Goal: Task Accomplishment & Management: Manage account settings

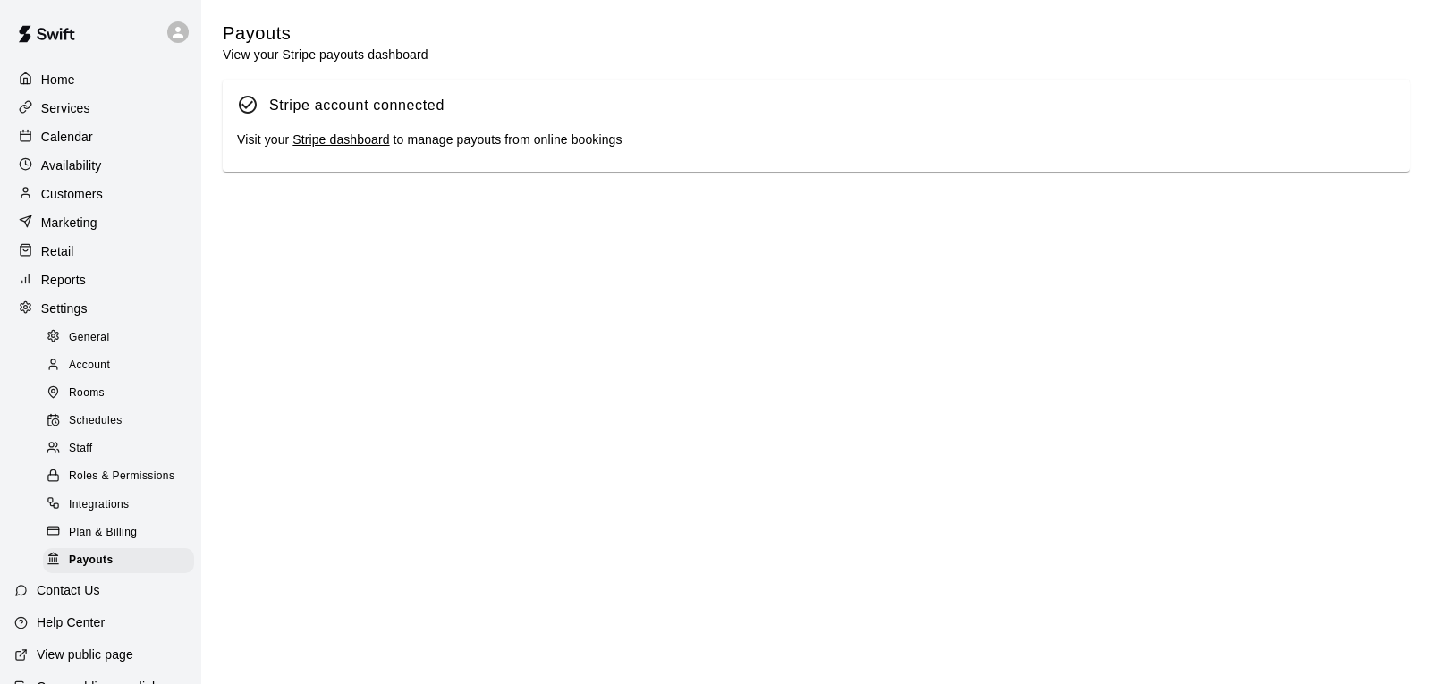
click at [89, 138] on p "Calendar" at bounding box center [67, 137] width 52 height 18
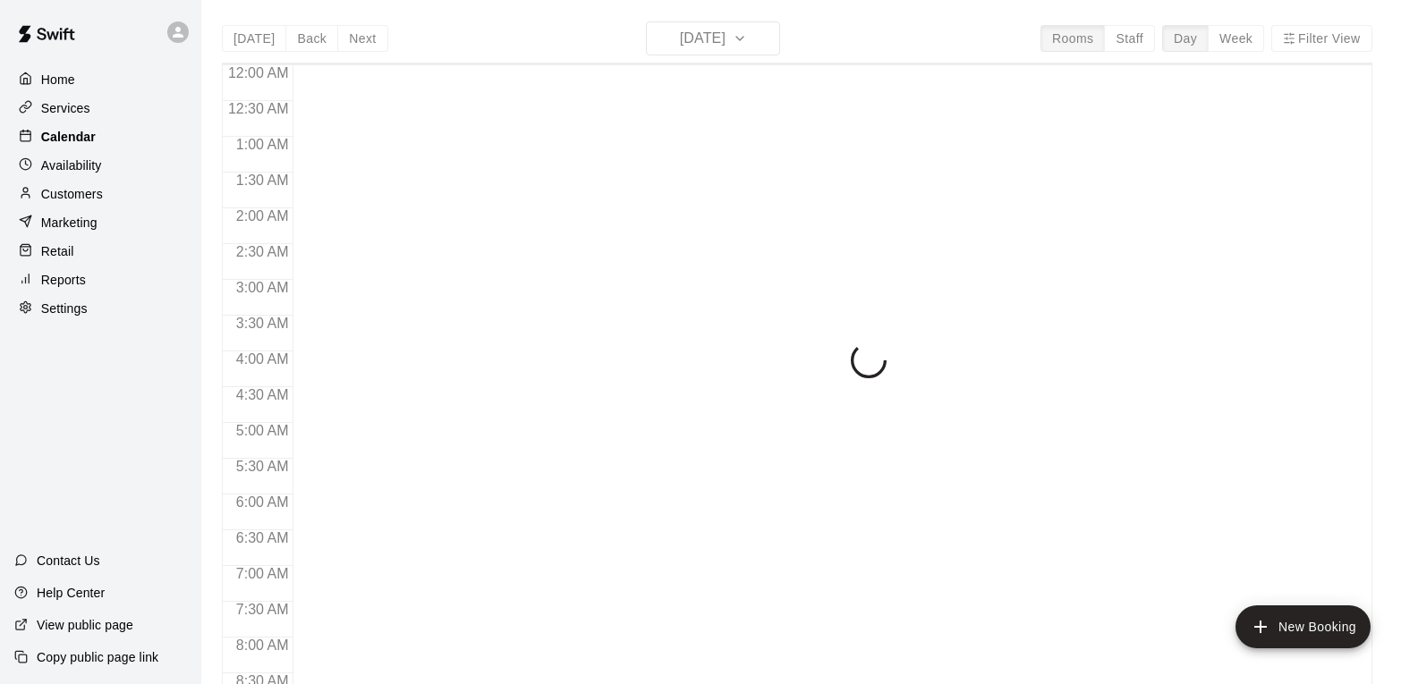
scroll to position [996, 0]
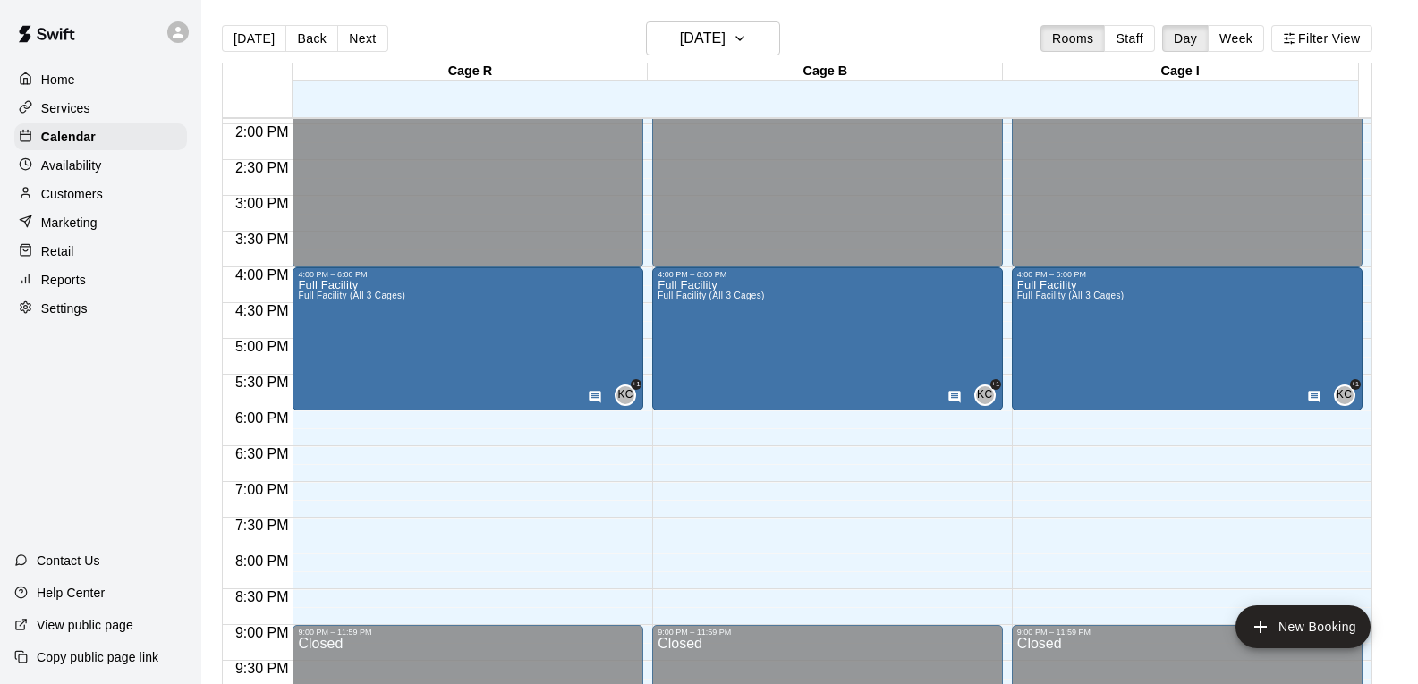
click at [89, 166] on p "Availability" at bounding box center [71, 166] width 61 height 18
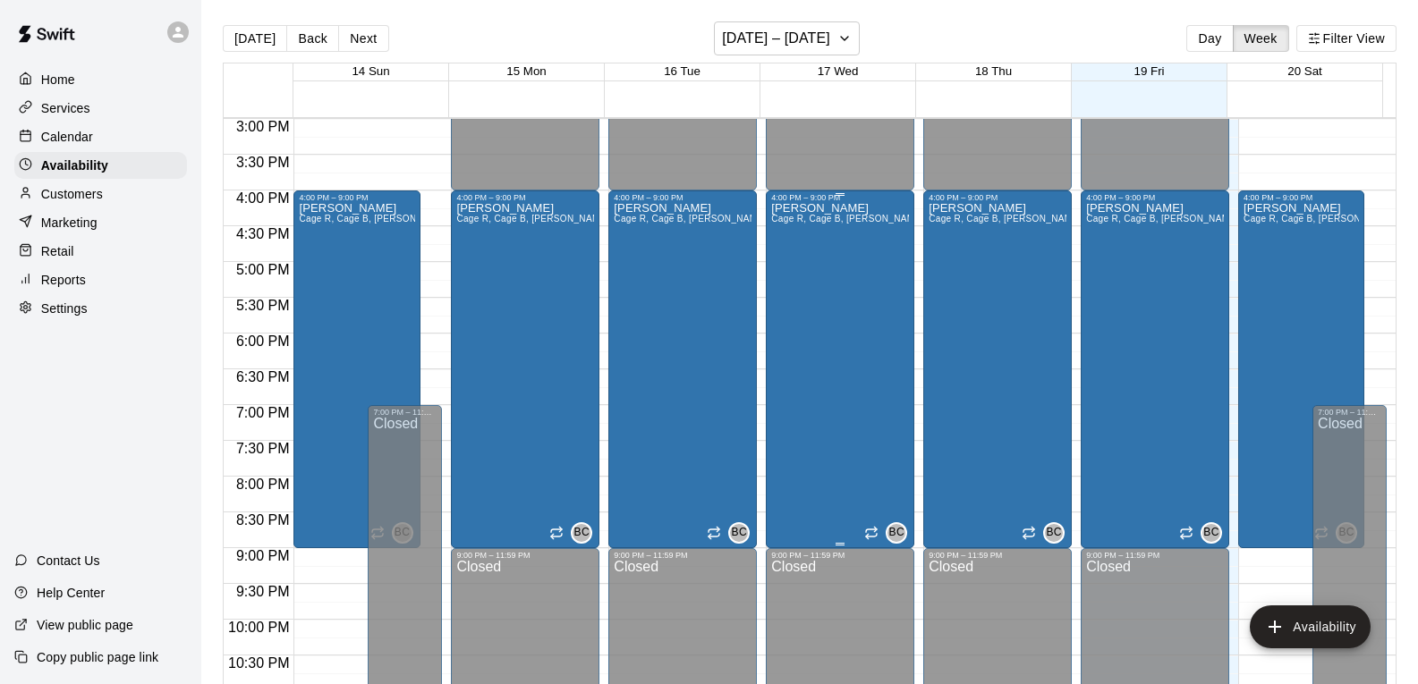
scroll to position [1043, 0]
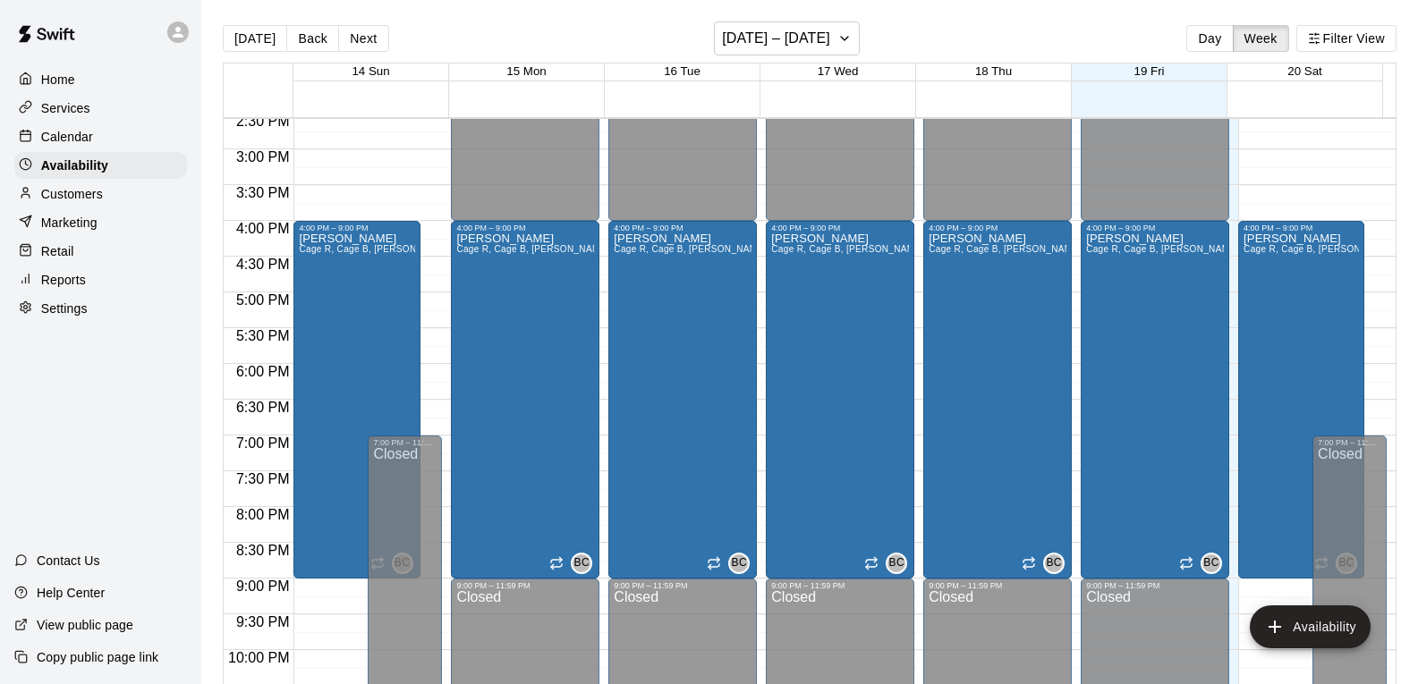
click at [1313, 71] on span "20 Sat" at bounding box center [1304, 70] width 35 height 13
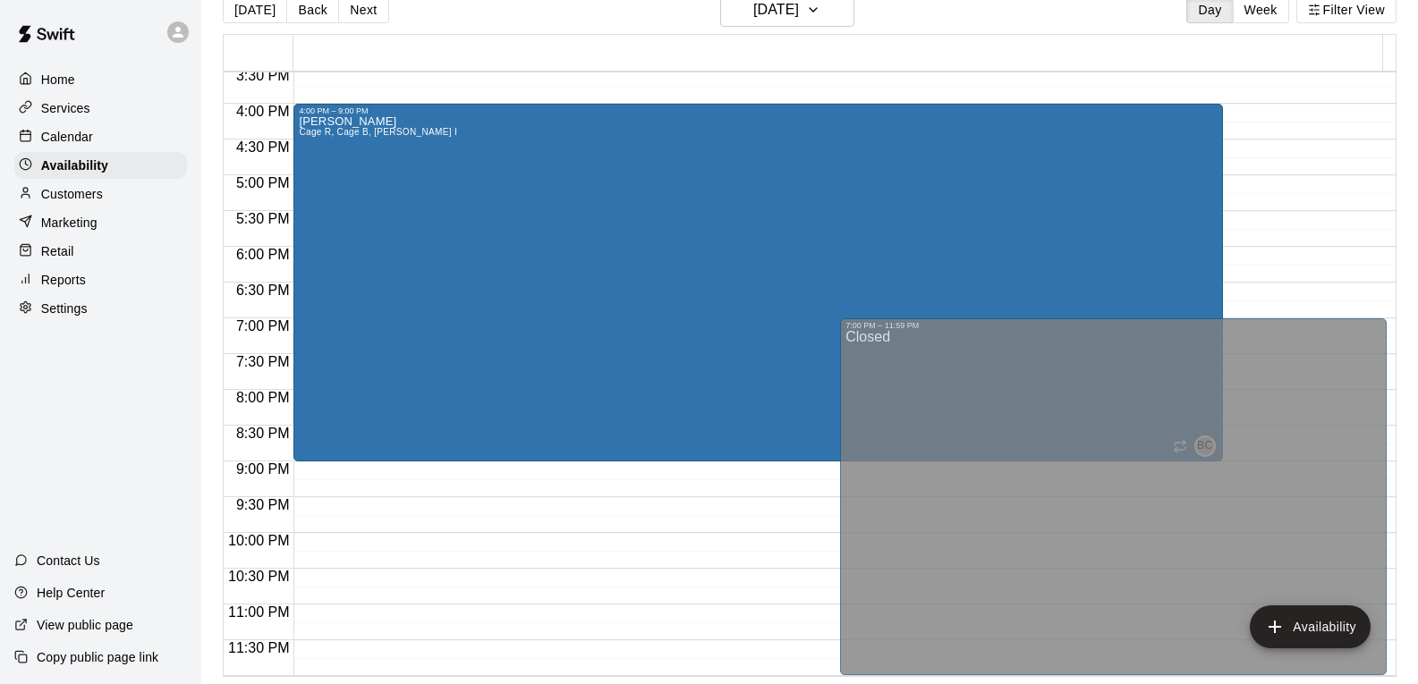
scroll to position [0, 0]
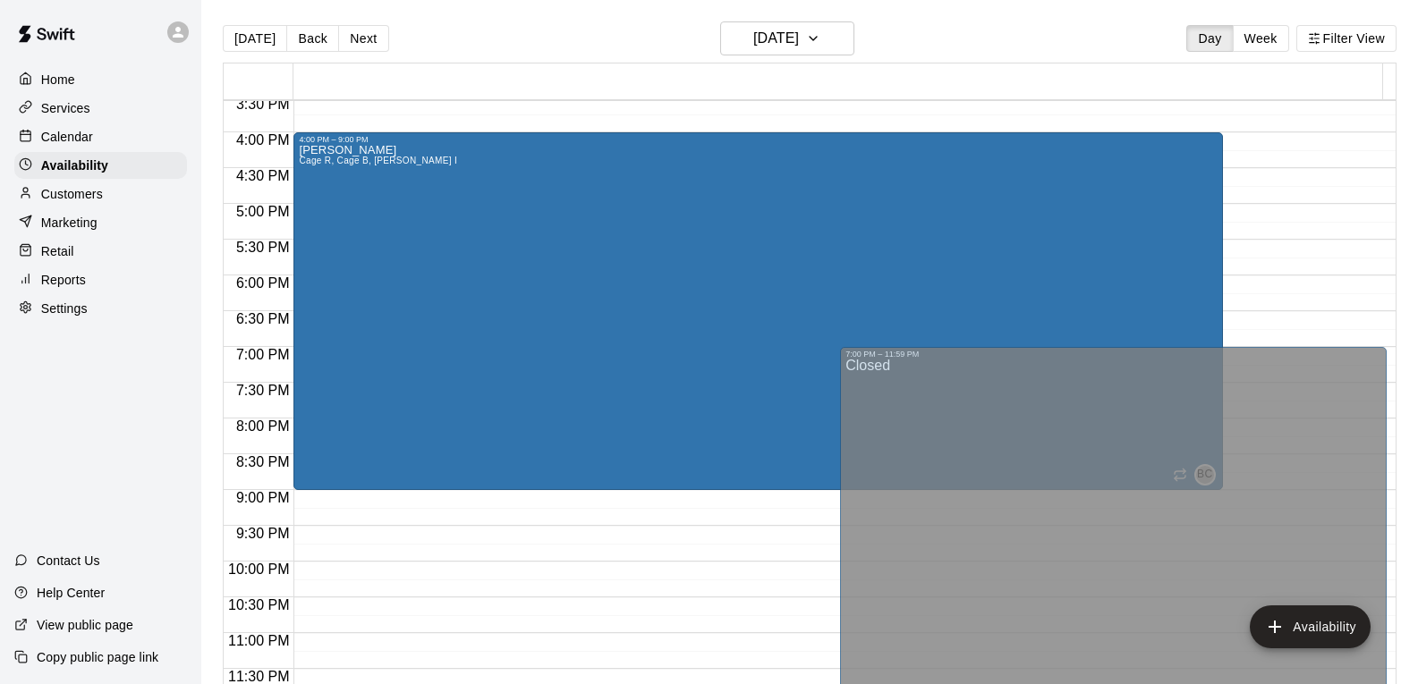
click at [295, 36] on button "Back" at bounding box center [312, 38] width 53 height 27
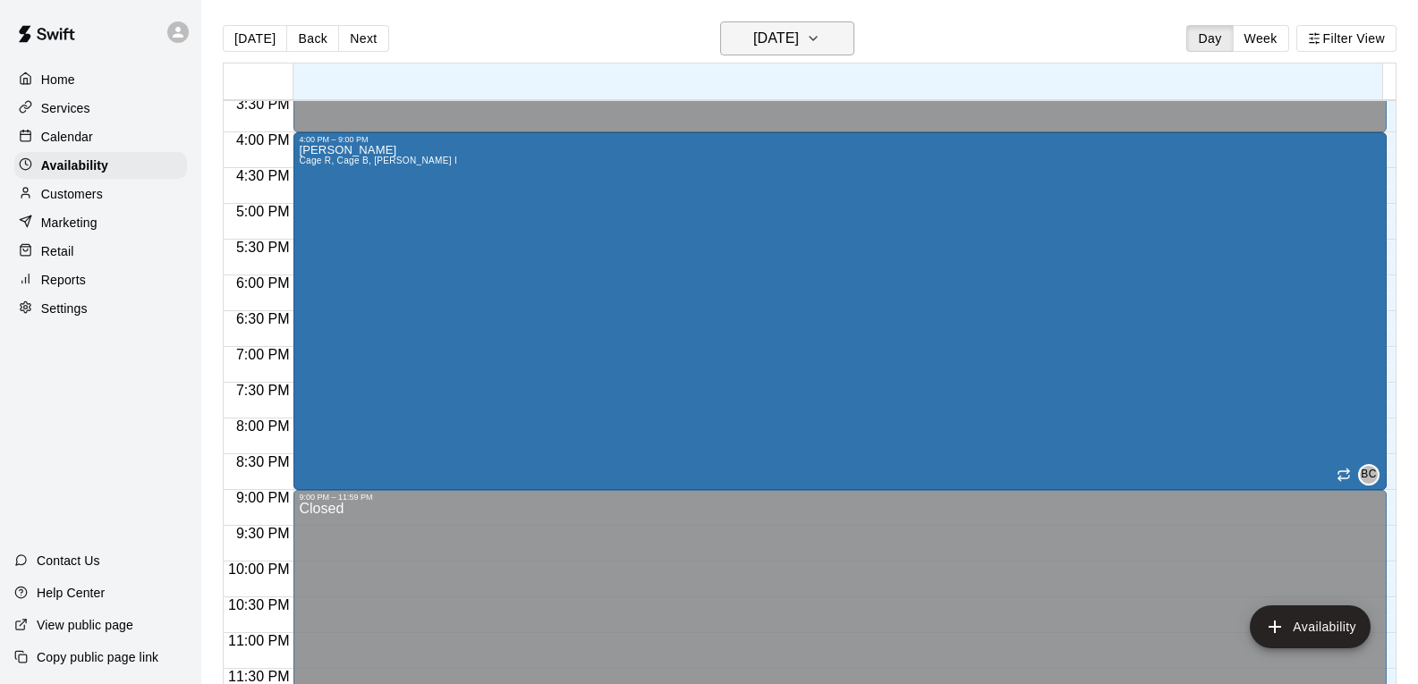
click at [820, 33] on icon "button" at bounding box center [813, 38] width 14 height 21
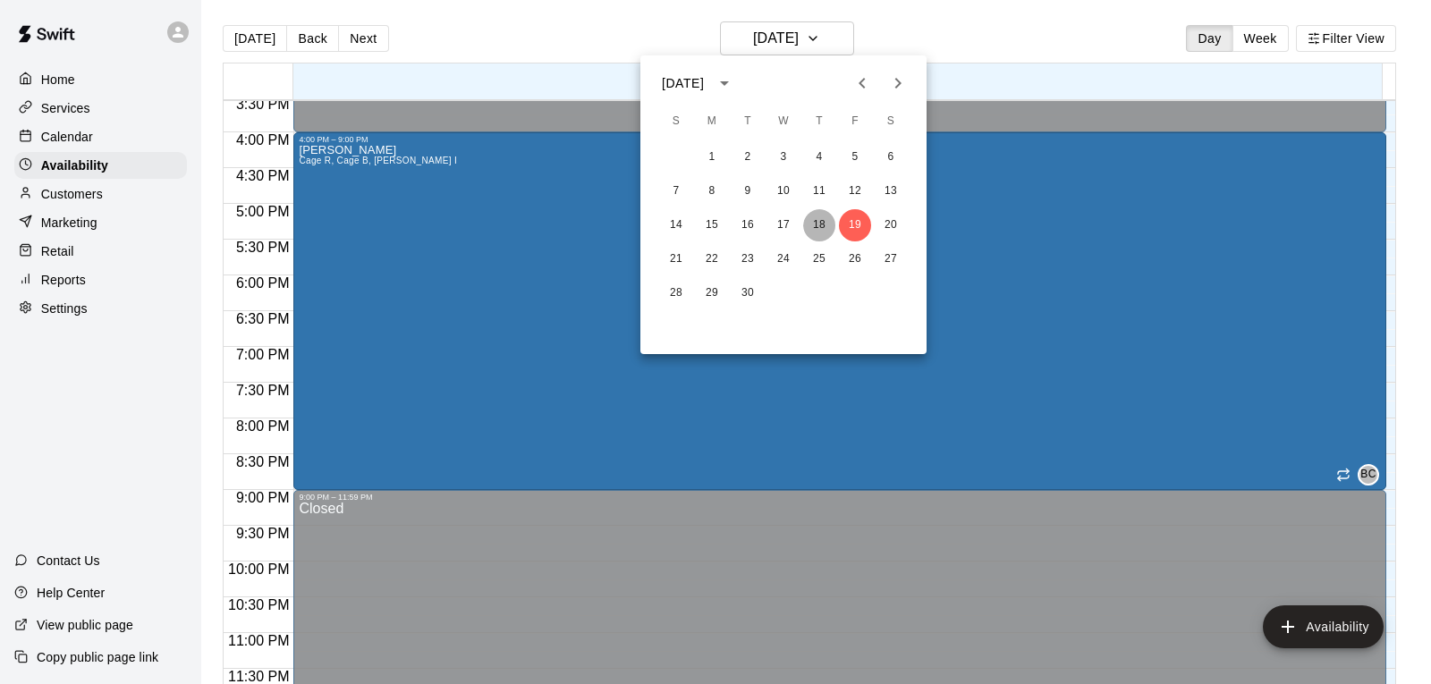
click at [824, 225] on button "18" at bounding box center [819, 225] width 32 height 32
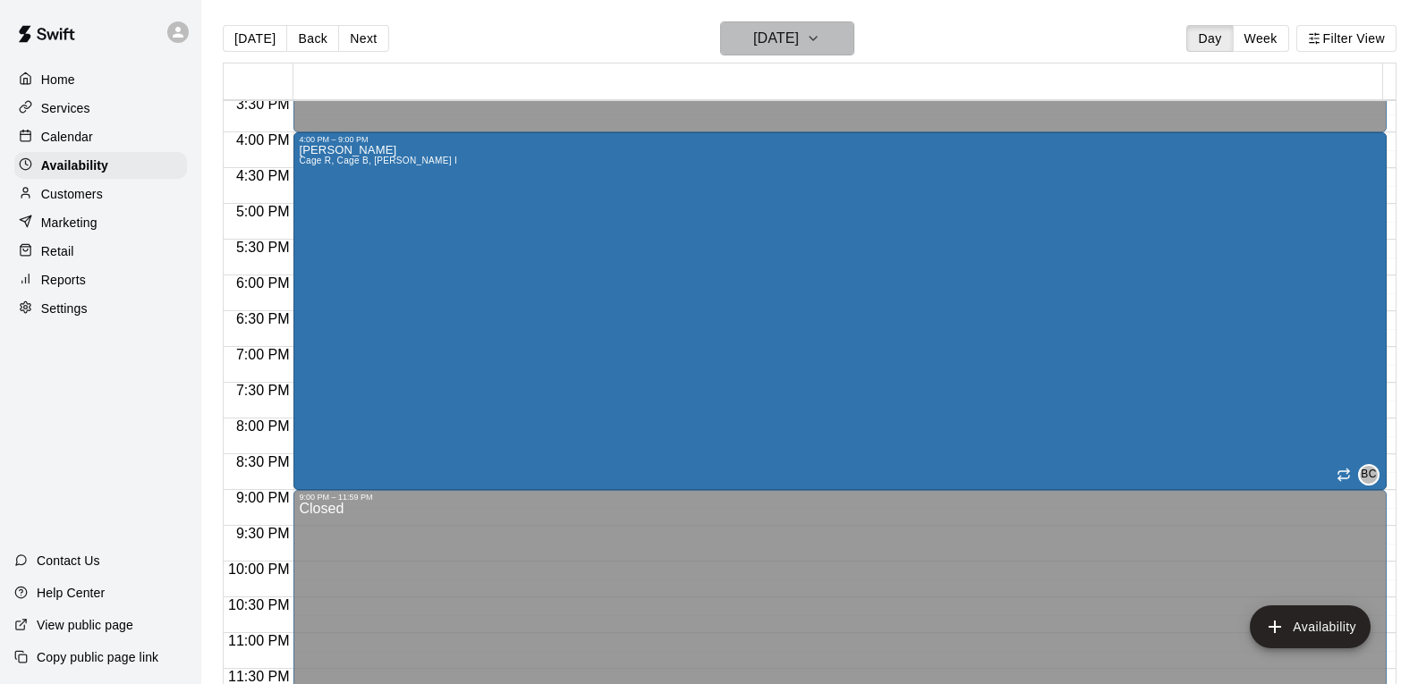
click at [820, 37] on icon "button" at bounding box center [813, 38] width 14 height 21
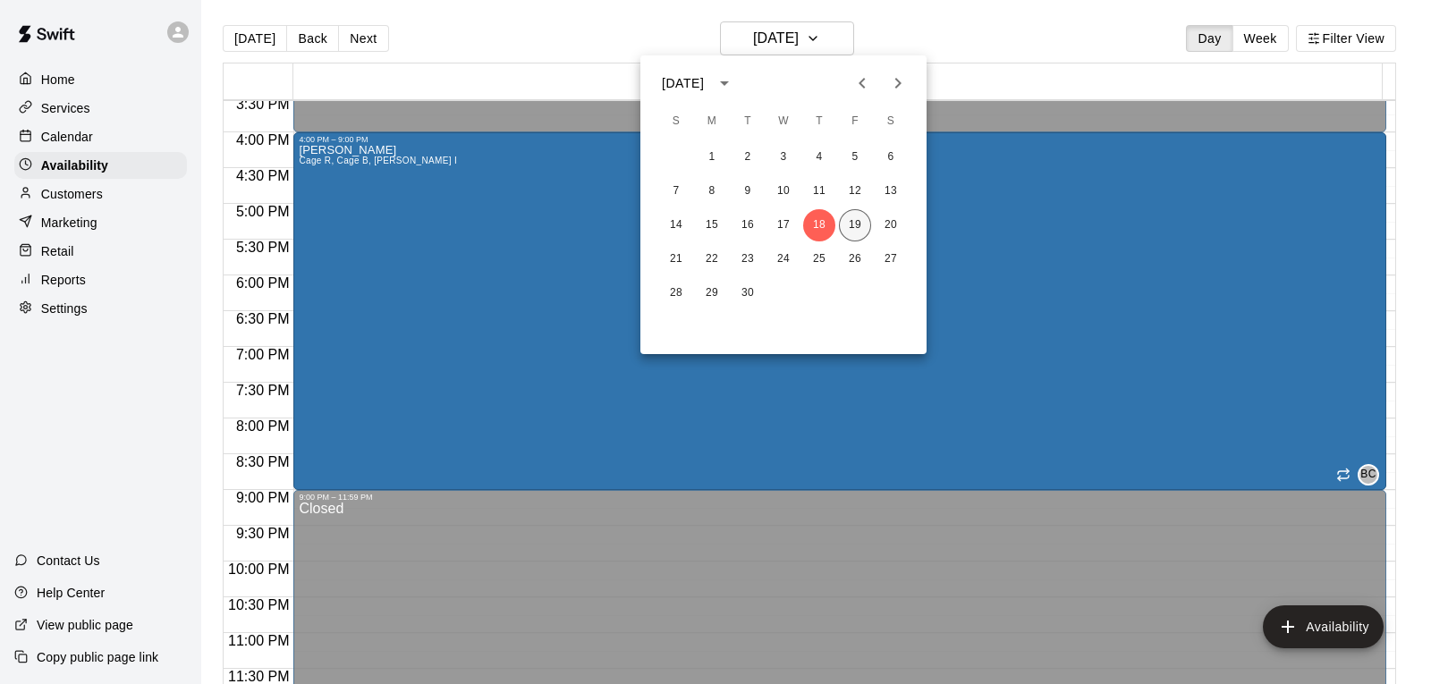
click at [858, 226] on button "19" at bounding box center [855, 225] width 32 height 32
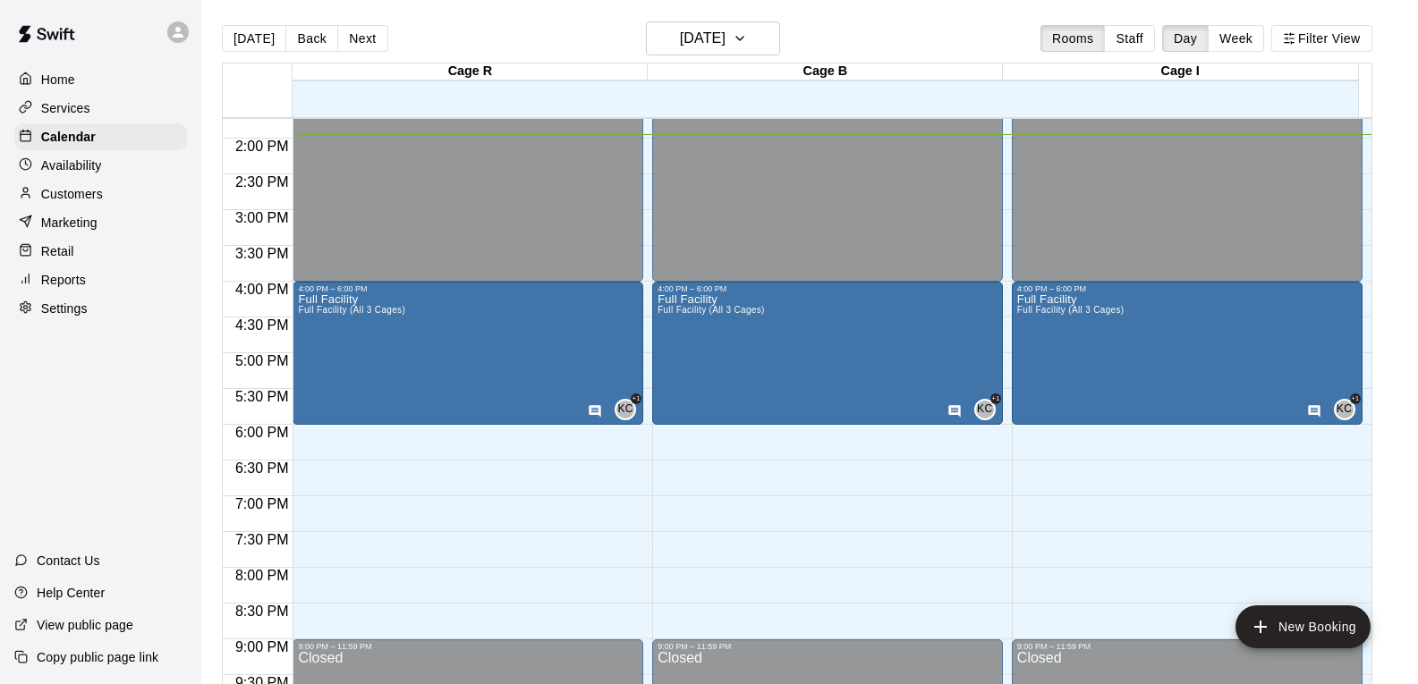
scroll to position [954, 0]
